Goal: Task Accomplishment & Management: Manage account settings

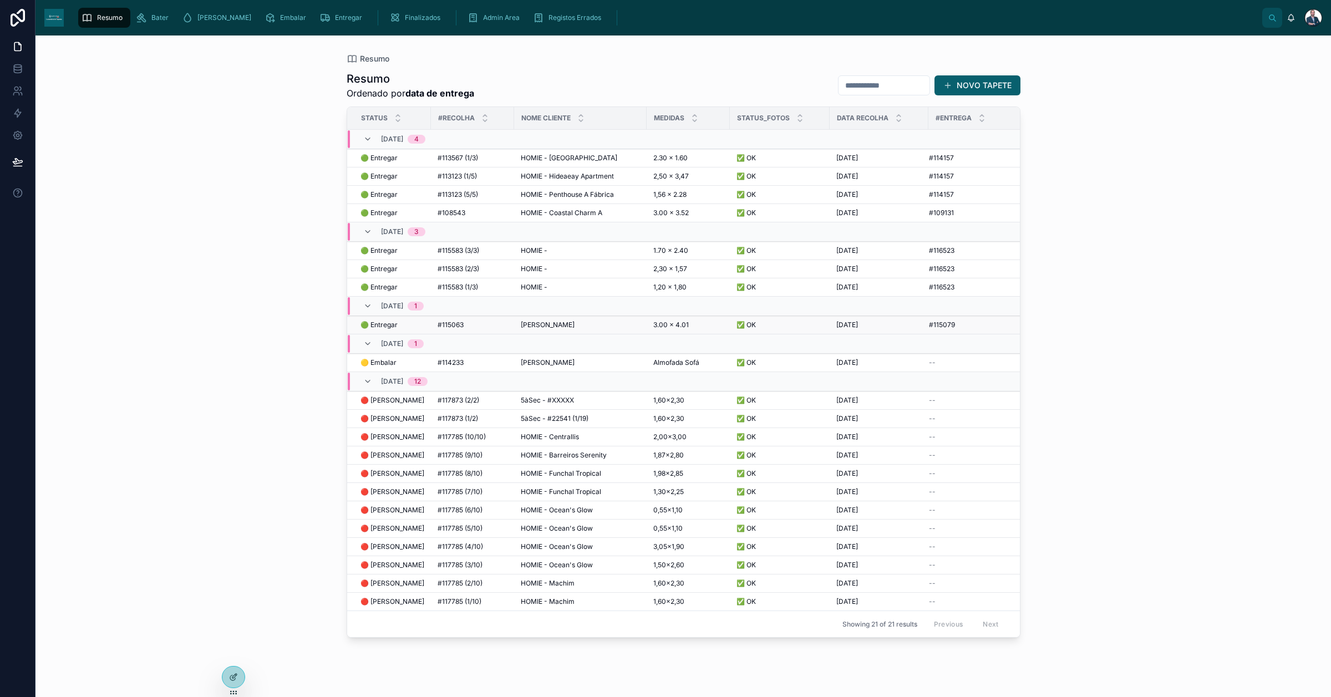
click at [581, 323] on div "[PERSON_NAME] [PERSON_NAME]" at bounding box center [580, 325] width 119 height 9
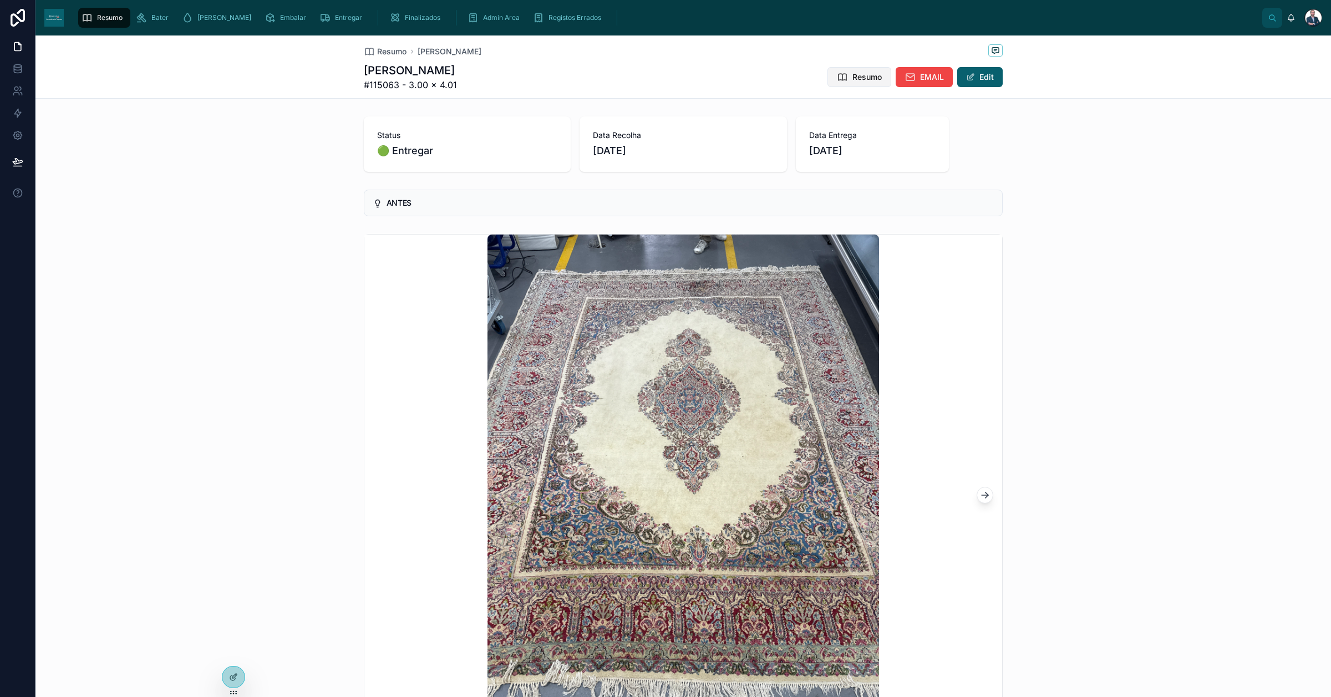
click at [853, 79] on span "Resumo" at bounding box center [867, 77] width 29 height 11
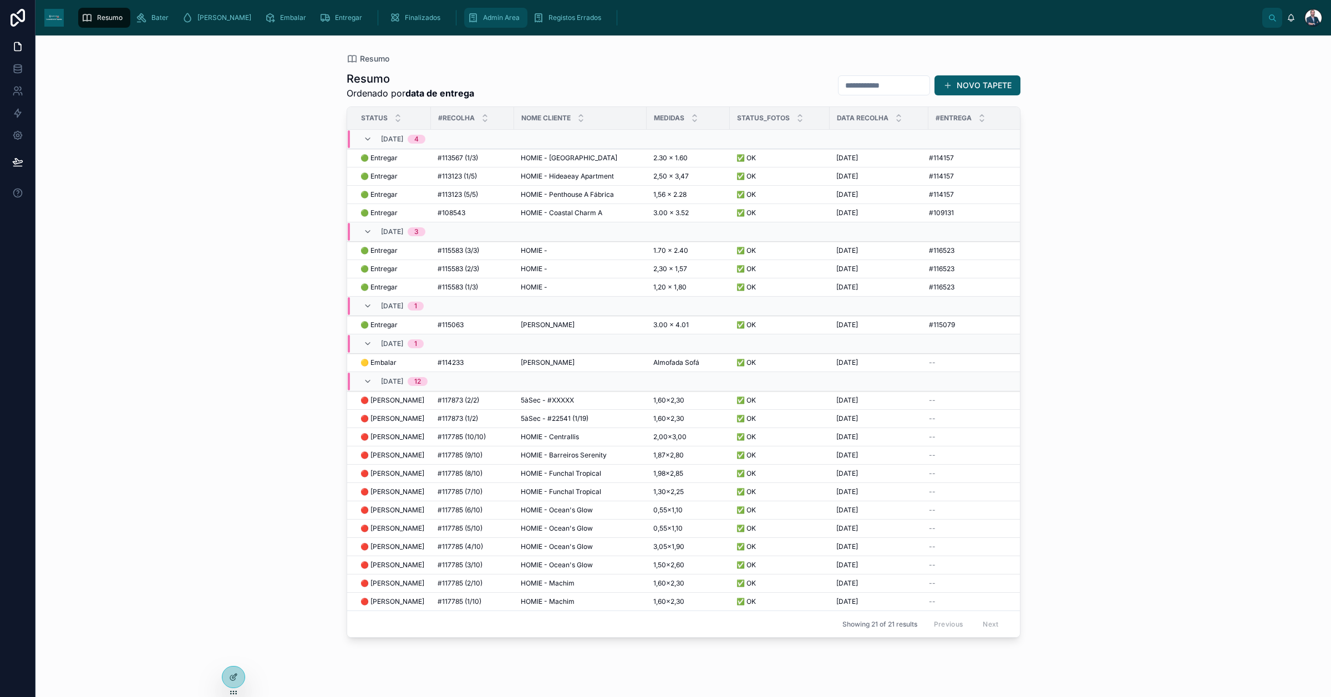
click at [483, 19] on span "Admin Area" at bounding box center [501, 17] width 37 height 9
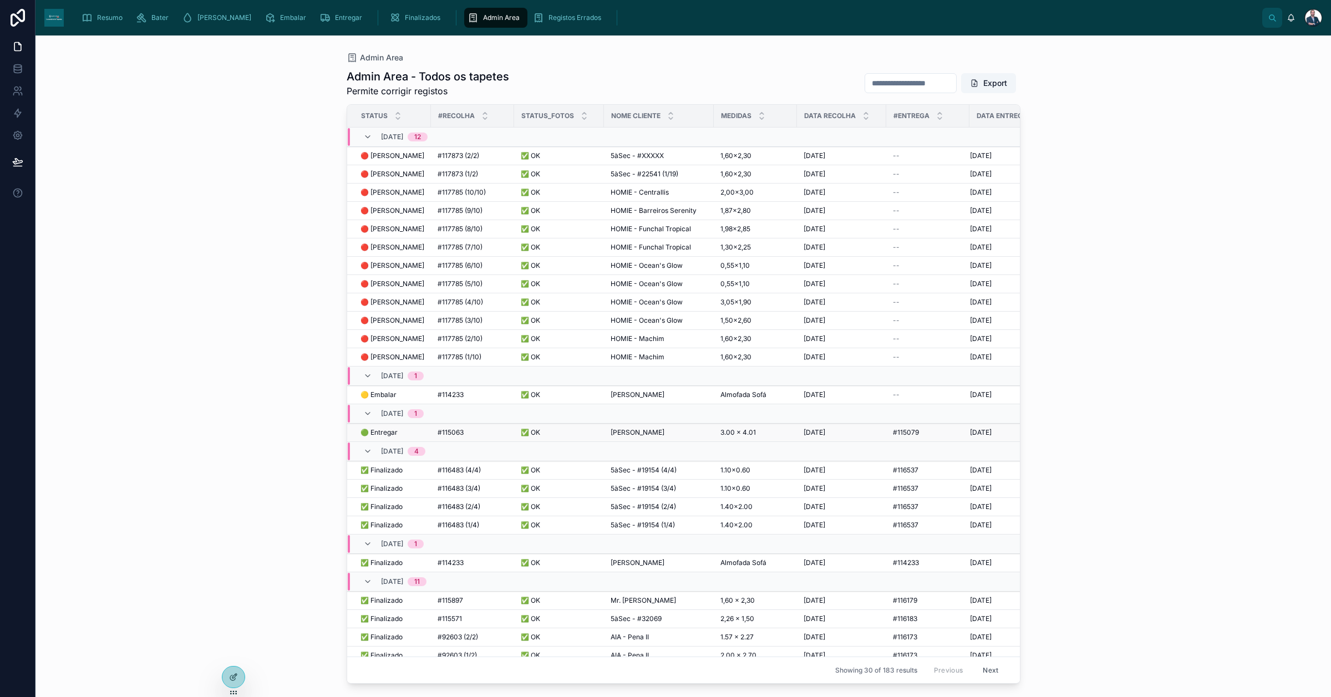
click at [668, 430] on div "[PERSON_NAME] [PERSON_NAME]" at bounding box center [659, 432] width 97 height 9
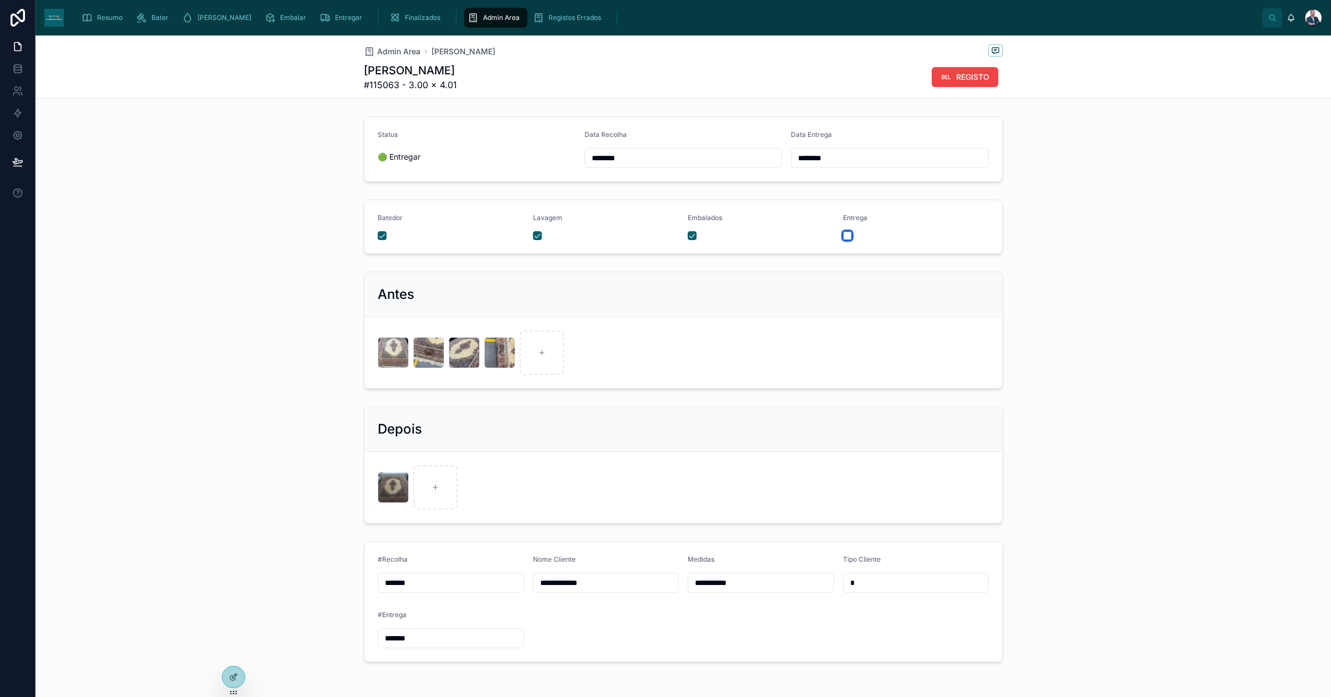
click at [845, 237] on button "button" at bounding box center [847, 235] width 9 height 9
click at [843, 236] on button "button" at bounding box center [847, 235] width 9 height 9
click at [843, 239] on button "button" at bounding box center [847, 235] width 9 height 9
click at [483, 17] on span "Admin Area" at bounding box center [501, 17] width 37 height 9
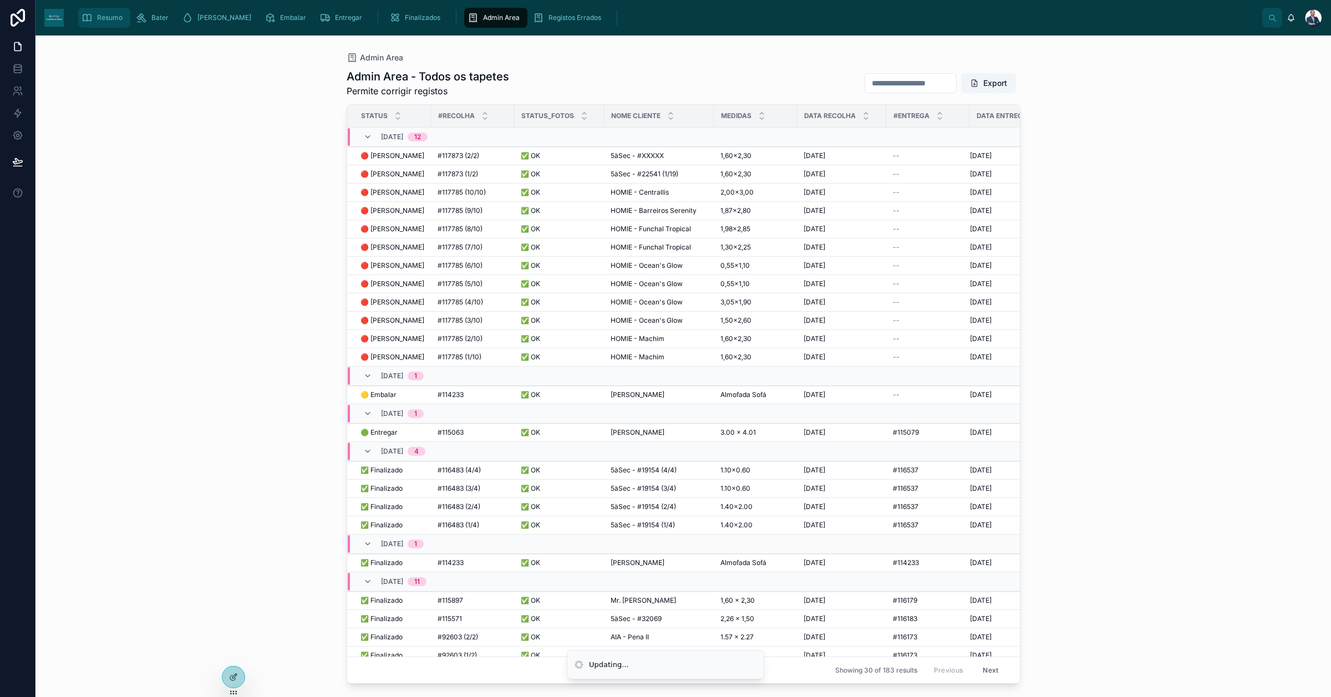
click at [107, 18] on span "Resumo" at bounding box center [110, 17] width 26 height 9
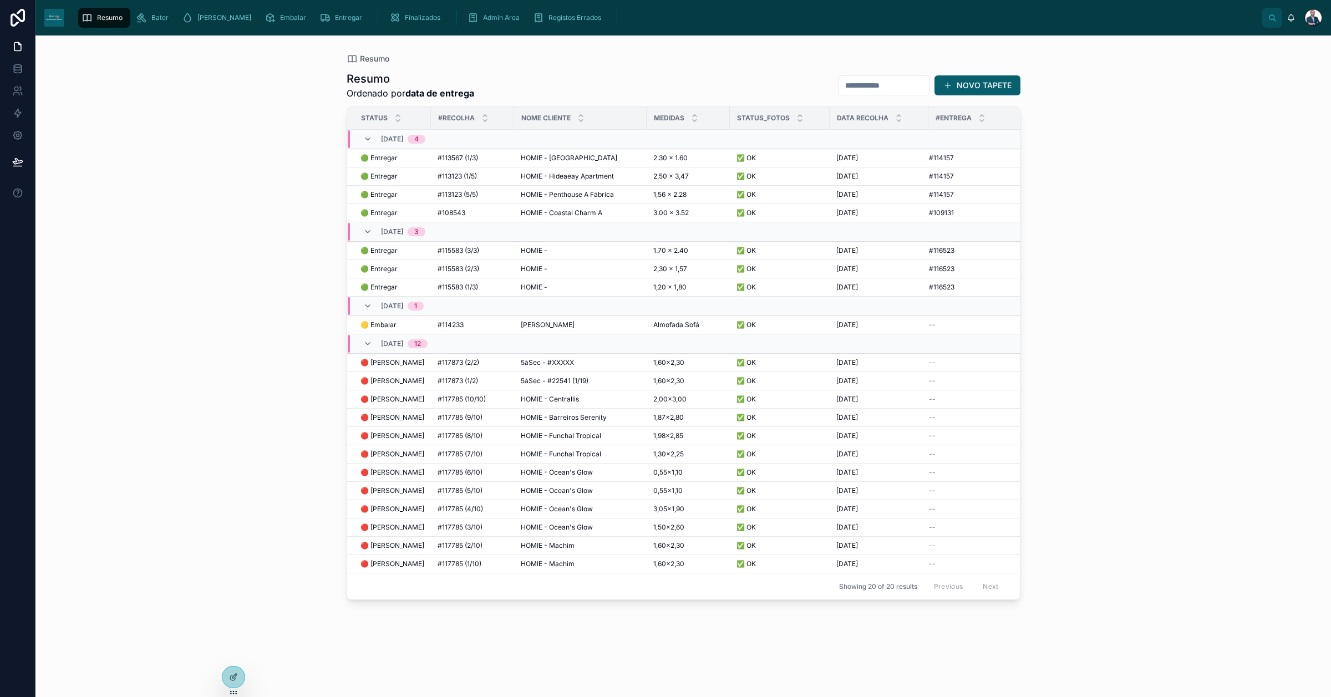
drag, startPoint x: 554, startPoint y: 148, endPoint x: 523, endPoint y: 44, distance: 108.3
drag, startPoint x: 523, startPoint y: 44, endPoint x: 1282, endPoint y: 346, distance: 817.4
click at [1282, 346] on div "Resumo Resumo Ordenado por data de entrega NOVO TAPETE Status #Recolha Nome Cli…" at bounding box center [684, 367] width 1296 height 662
drag, startPoint x: 438, startPoint y: 18, endPoint x: 424, endPoint y: 17, distance: 13.9
click at [468, 18] on icon "scrollable content" at bounding box center [473, 17] width 11 height 11
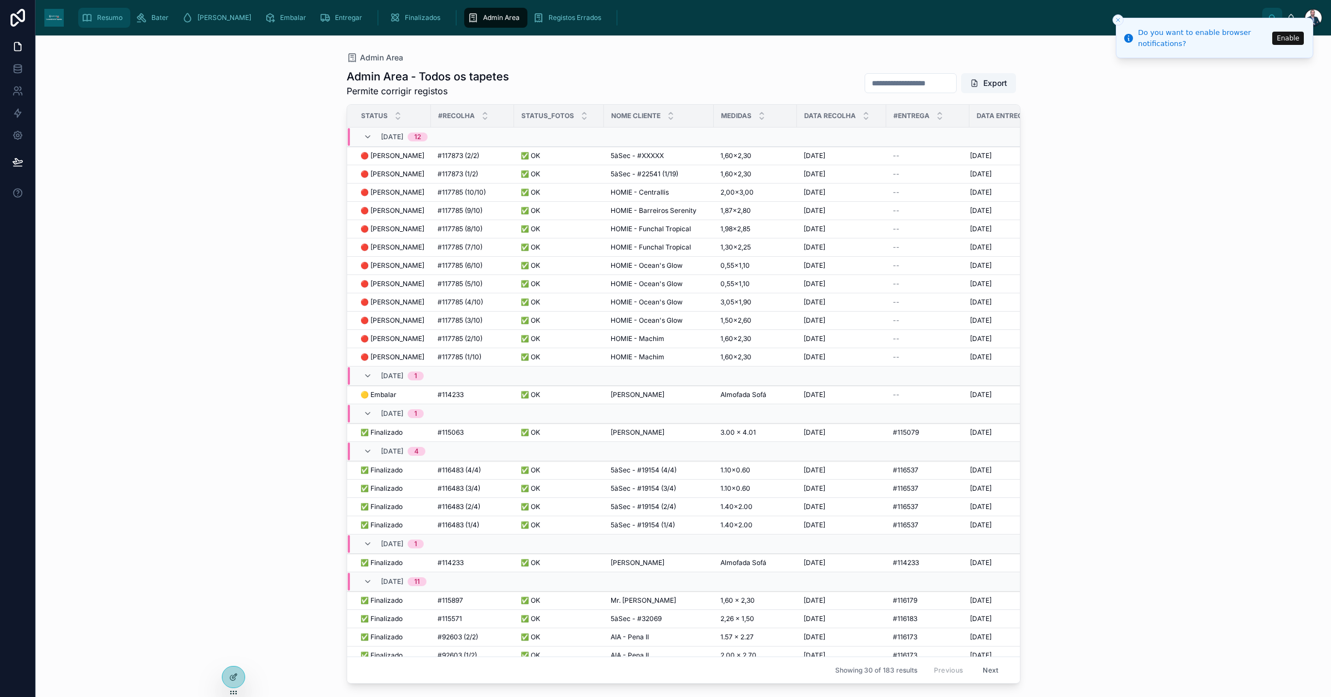
click at [116, 21] on span "Resumo" at bounding box center [110, 17] width 26 height 9
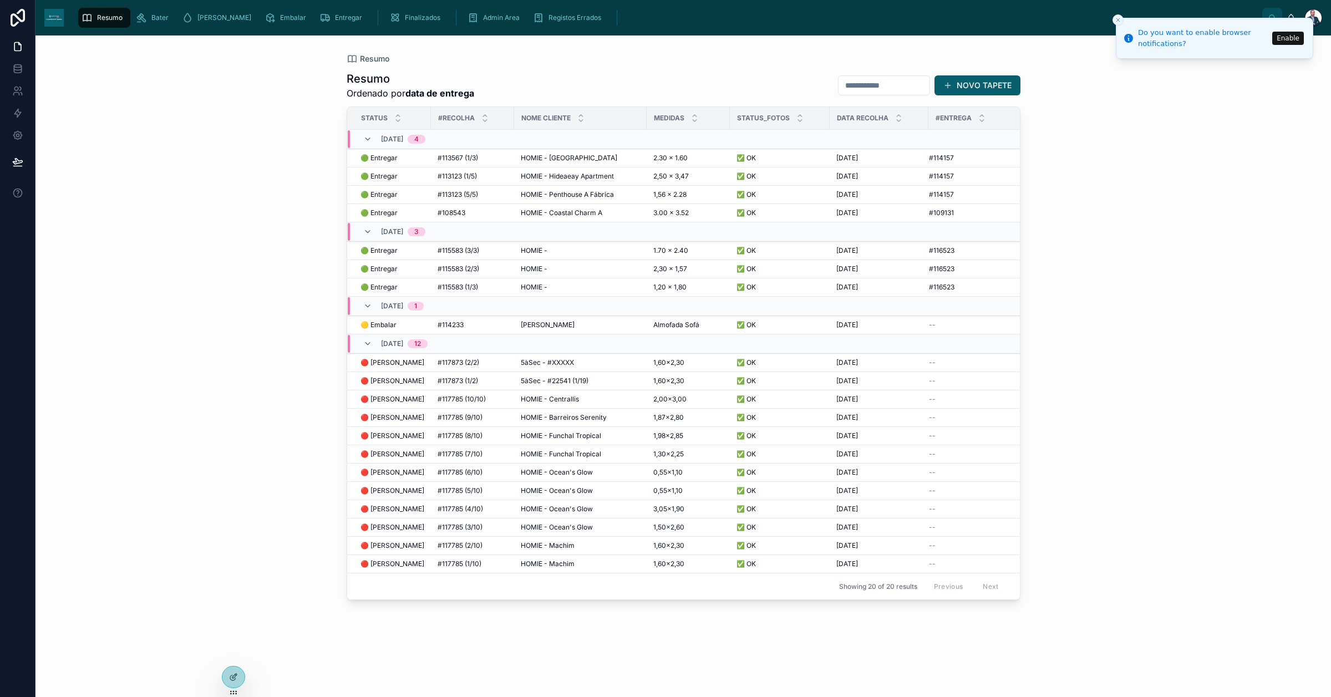
click at [1286, 40] on button "Enable" at bounding box center [1288, 38] width 32 height 13
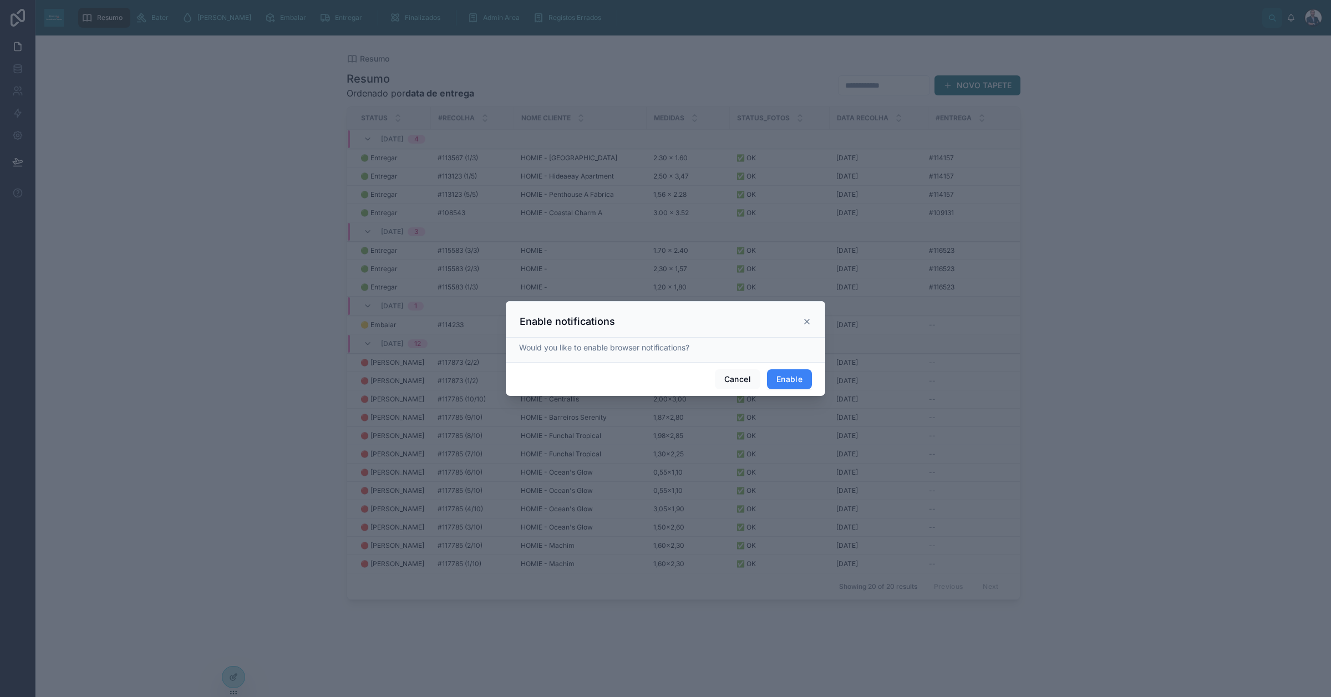
click at [806, 378] on button "Enable" at bounding box center [789, 379] width 45 height 20
click at [1209, 181] on div at bounding box center [665, 348] width 1331 height 697
